Goal: Task Accomplishment & Management: Use online tool/utility

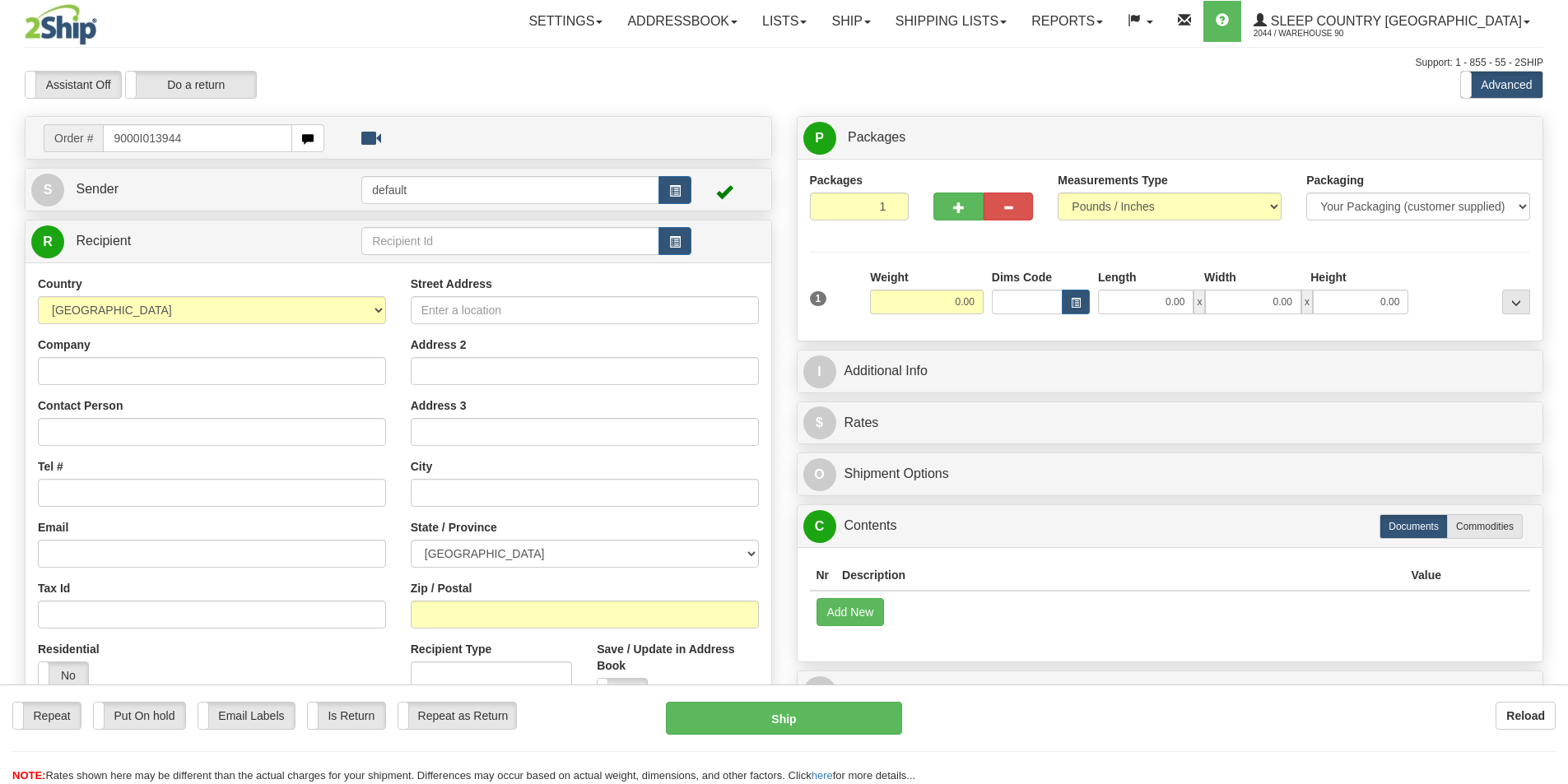
type input "9000I013944"
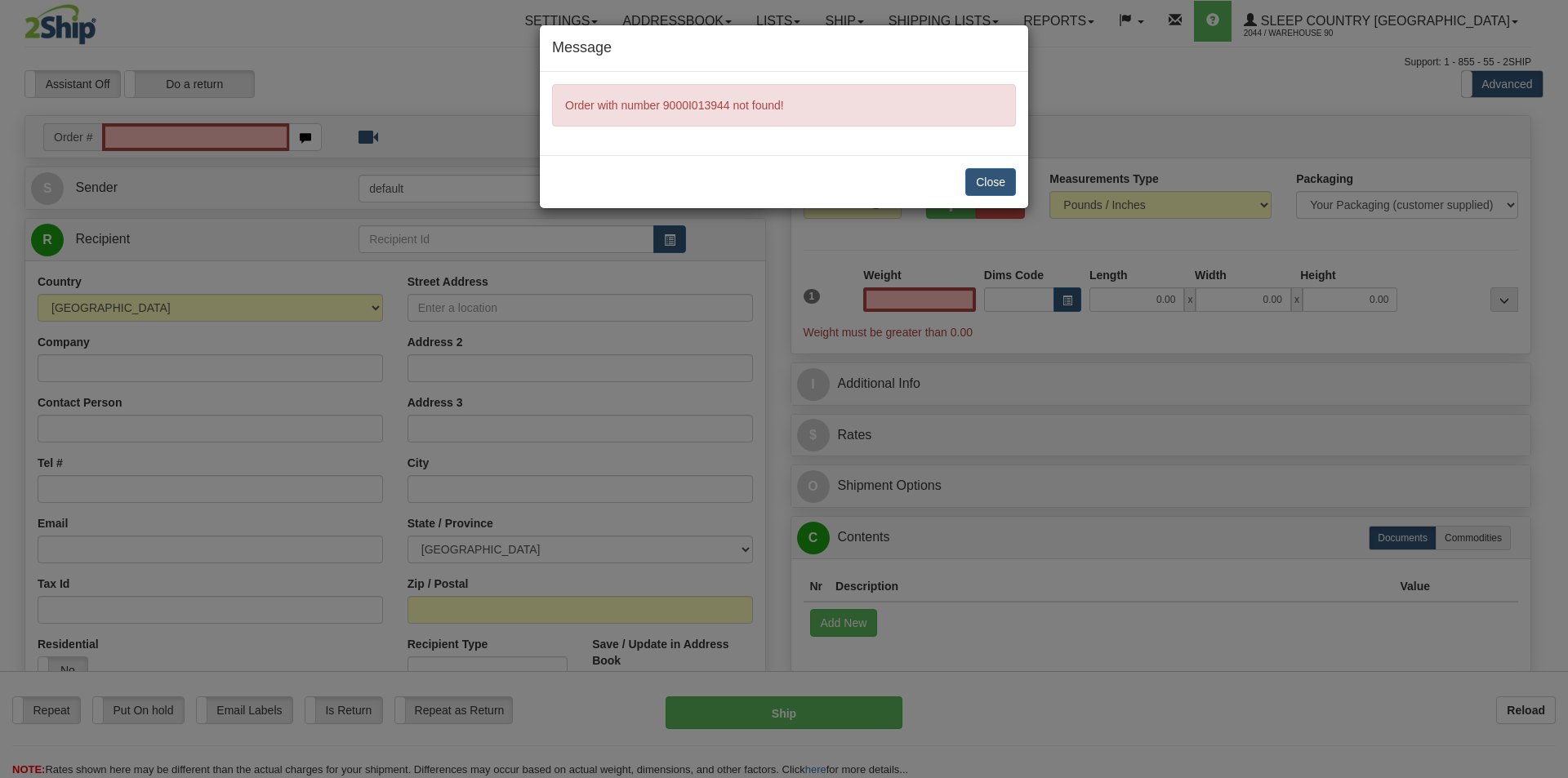
type input "0.00"
click at [1006, 185] on button "Close" at bounding box center [990, 182] width 50 height 28
